Goal: Task Accomplishment & Management: Use online tool/utility

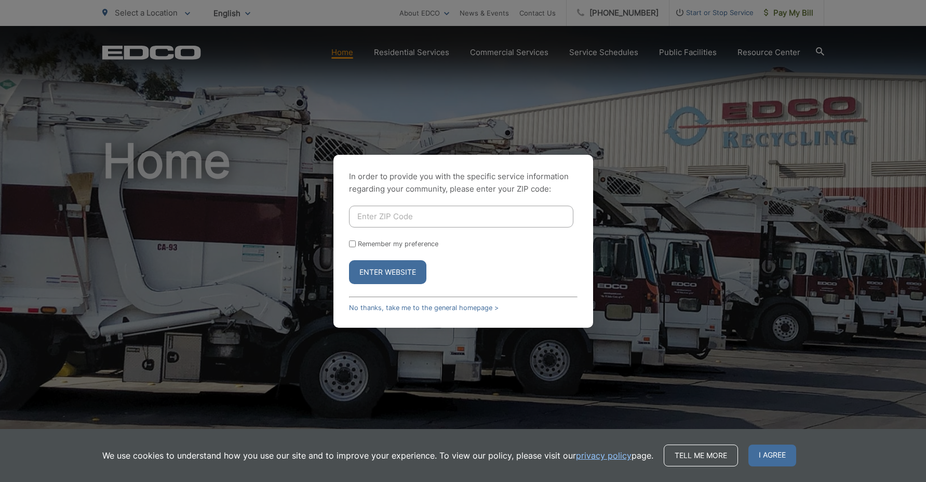
click at [371, 216] on input "Enter ZIP Code" at bounding box center [461, 217] width 224 height 22
type input "92084"
click at [376, 275] on button "Enter Website" at bounding box center [387, 272] width 77 height 24
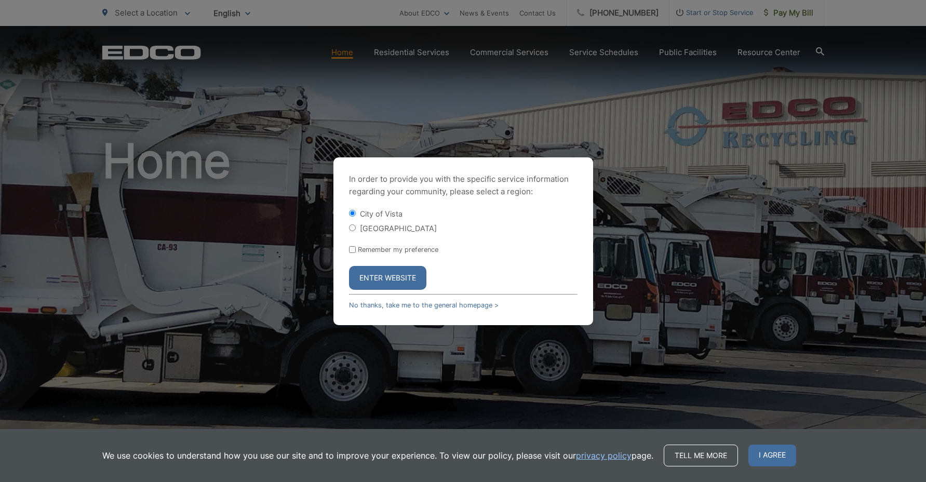
click at [353, 229] on input "[GEOGRAPHIC_DATA]" at bounding box center [352, 227] width 7 height 7
radio input "true"
click at [378, 278] on button "Enter Website" at bounding box center [387, 278] width 77 height 24
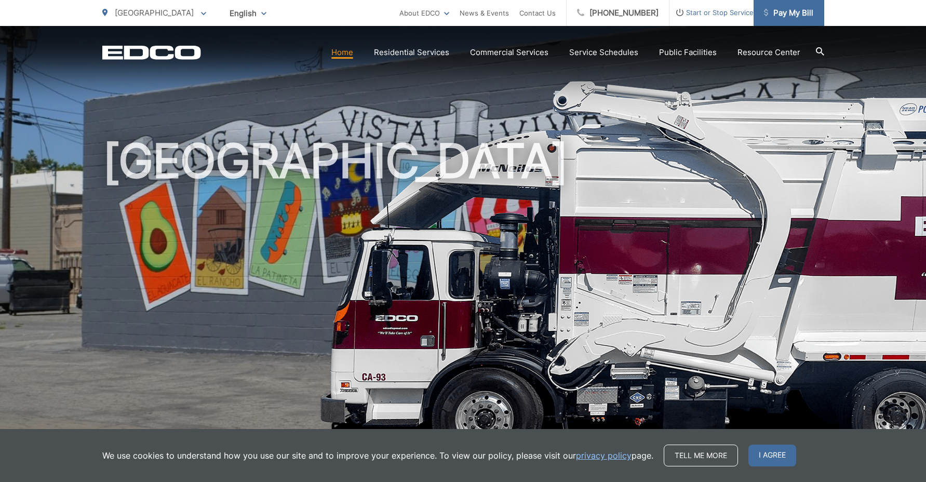
click at [794, 10] on span "Pay My Bill" at bounding box center [788, 13] width 49 height 12
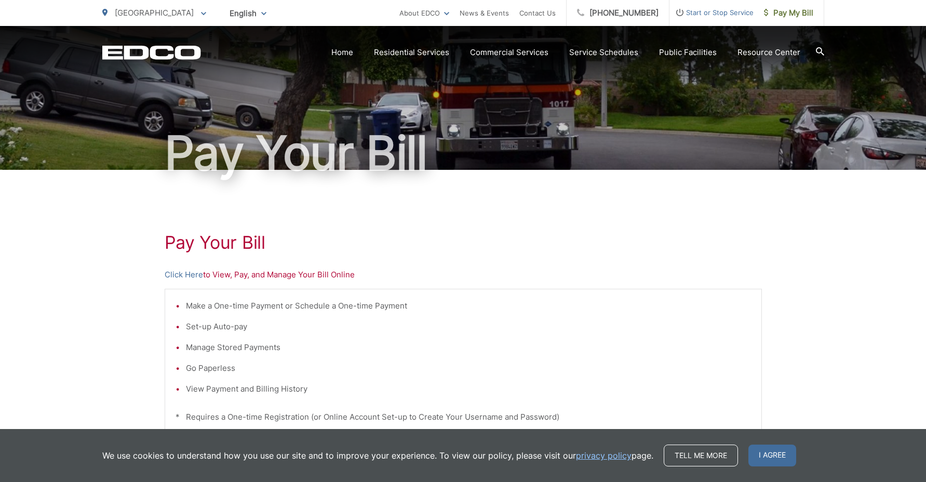
scroll to position [59, 0]
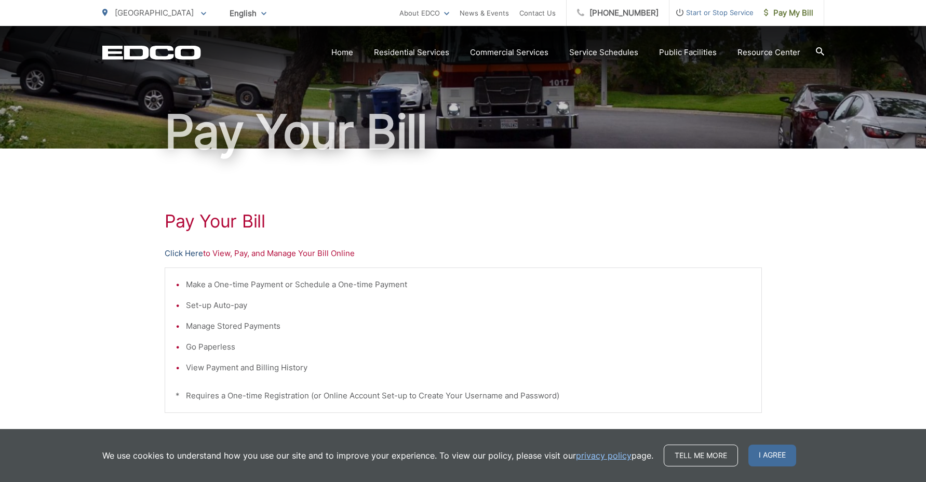
click at [186, 253] on link "Click Here" at bounding box center [184, 253] width 38 height 12
